Goal: Find specific page/section: Find specific page/section

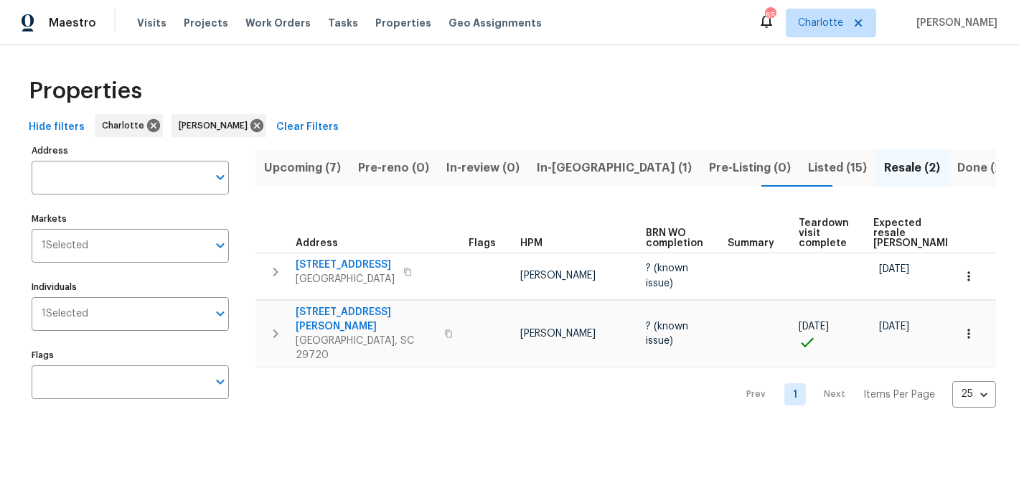
click at [311, 168] on span "Upcoming (7)" at bounding box center [302, 168] width 77 height 20
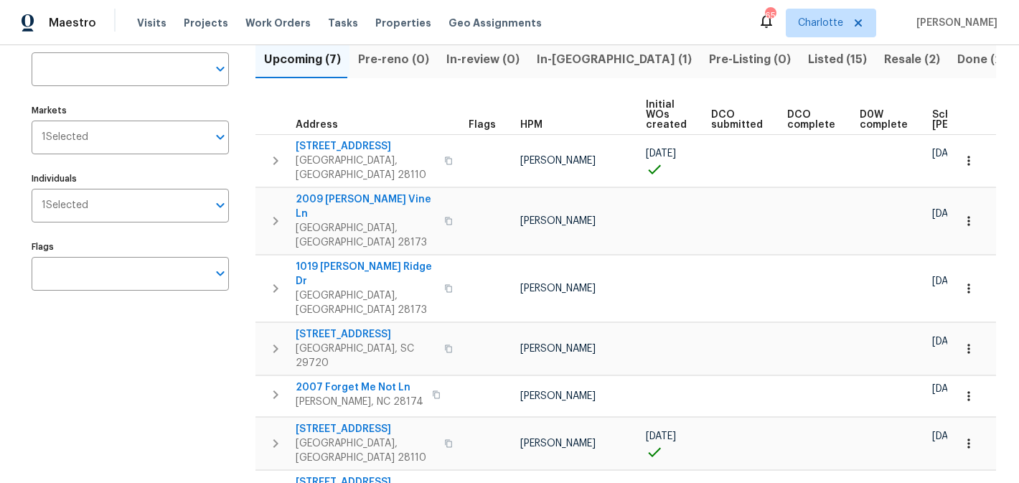
click at [553, 59] on span "In-[GEOGRAPHIC_DATA] (1)" at bounding box center [614, 60] width 155 height 20
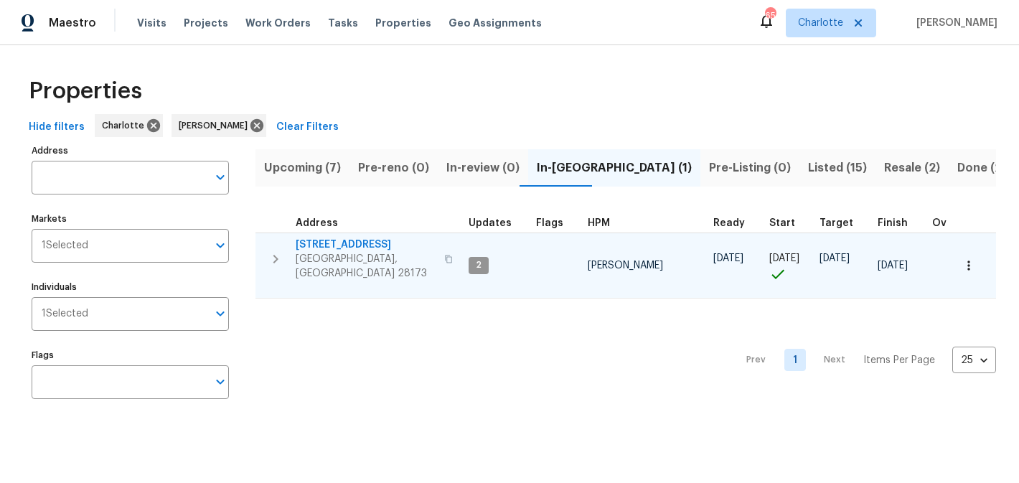
click at [334, 246] on span "431 Ranelagh Dr" at bounding box center [366, 245] width 140 height 14
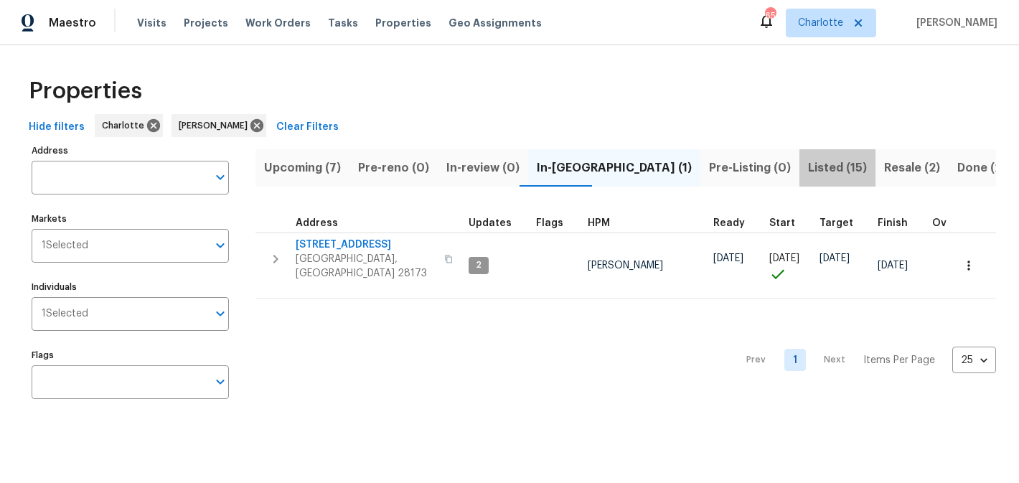
click at [808, 164] on span "Listed (15)" at bounding box center [837, 168] width 59 height 20
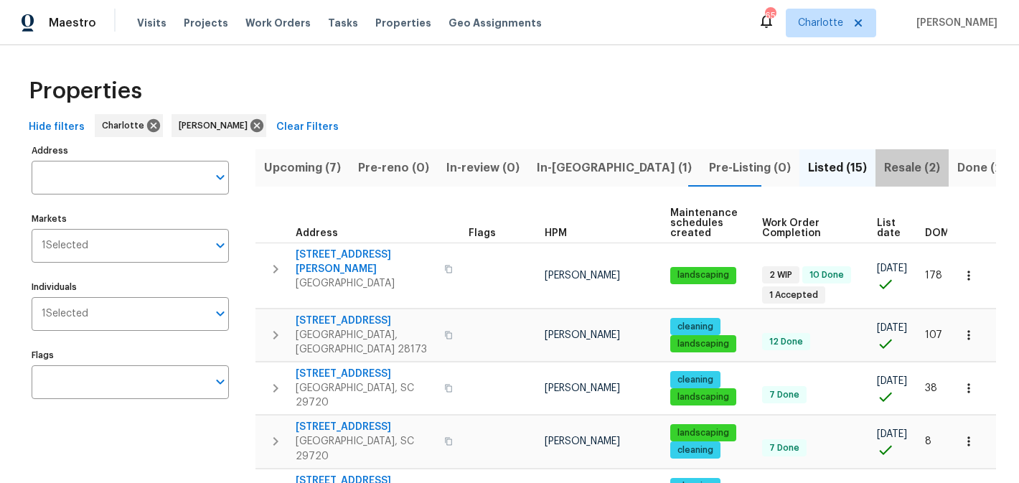
click at [884, 169] on span "Resale (2)" at bounding box center [912, 168] width 56 height 20
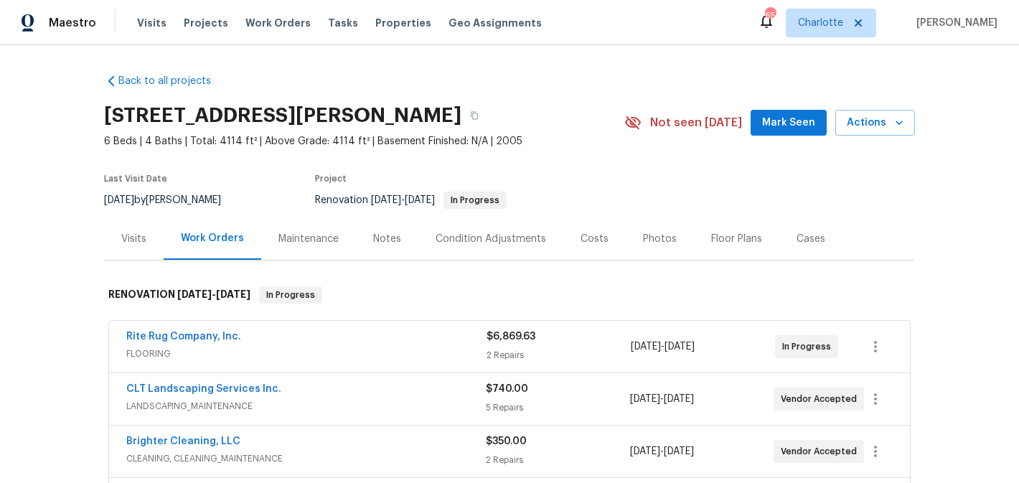
click at [784, 129] on span "Mark Seen" at bounding box center [788, 123] width 53 height 18
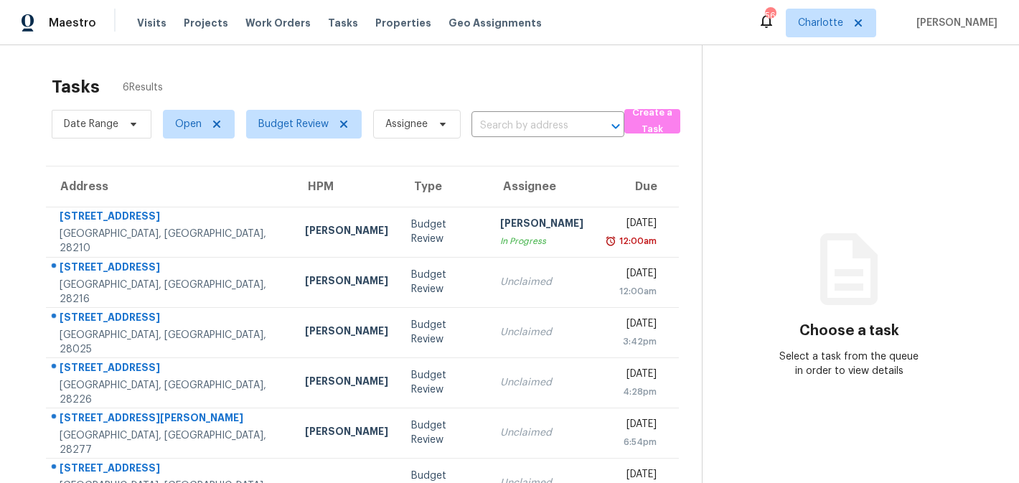
scroll to position [45, 0]
